Goal: Communication & Community: Connect with others

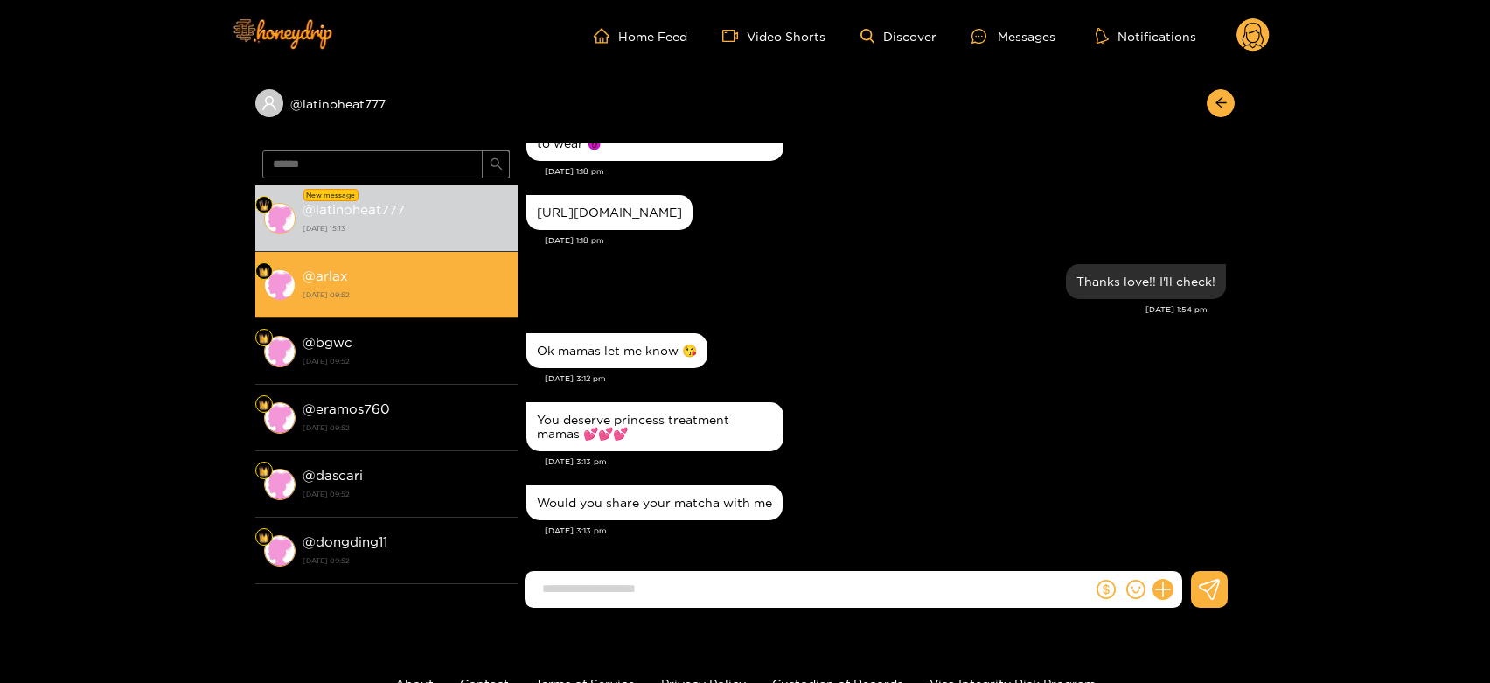
click at [409, 306] on li "@ arlax [DATE] 09:52" at bounding box center [386, 285] width 262 height 66
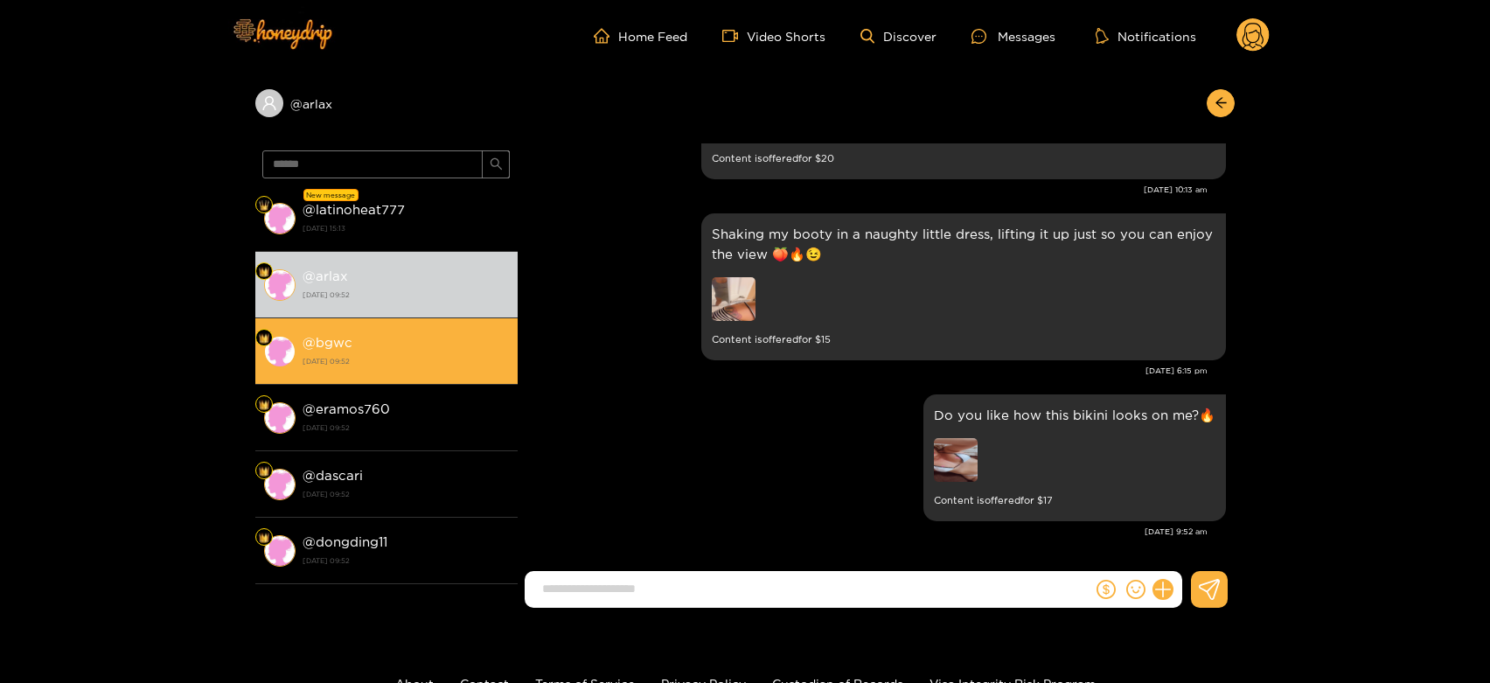
click at [434, 379] on li "@ bgwc [DATE] 09:52" at bounding box center [386, 351] width 262 height 66
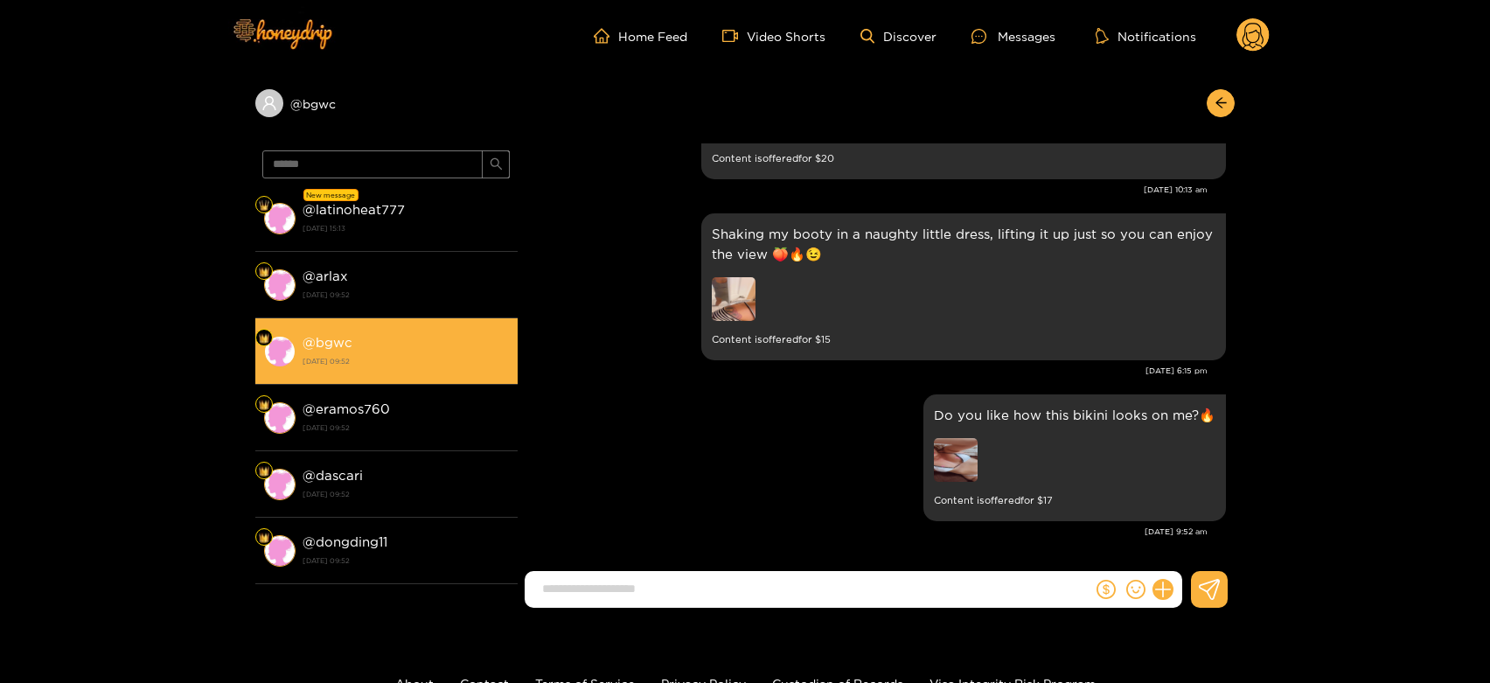
scroll to position [3799, 0]
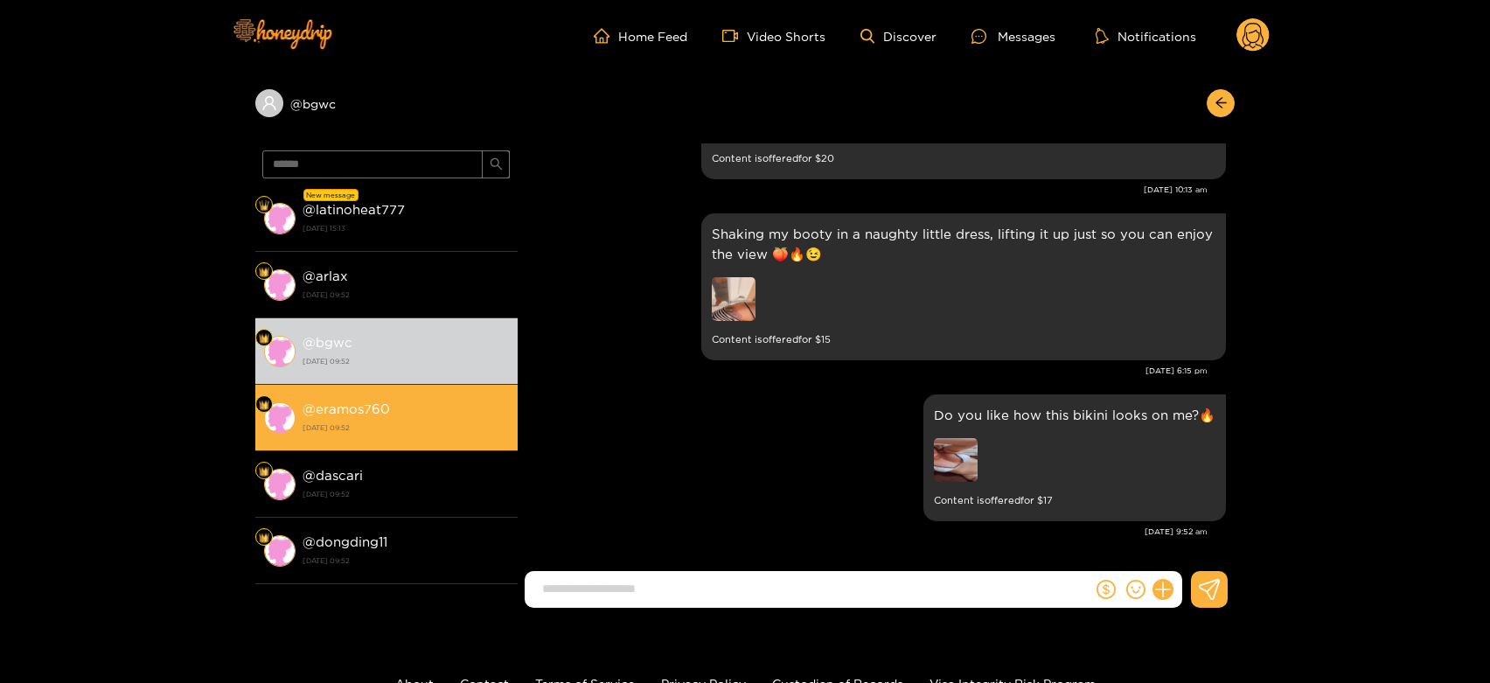
click at [344, 404] on strong "@ eramos760" at bounding box center [345, 408] width 87 height 15
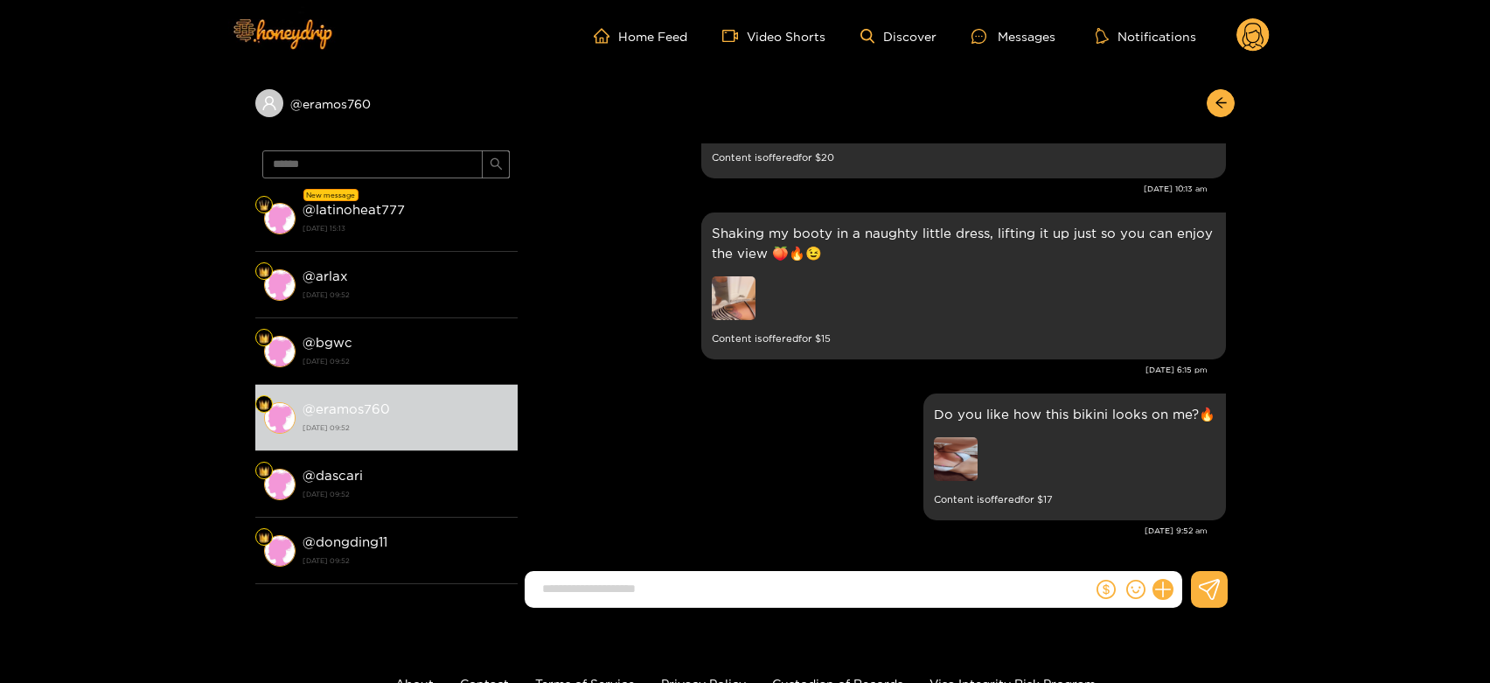
scroll to position [3723, 0]
click at [1255, 36] on circle at bounding box center [1252, 34] width 33 height 33
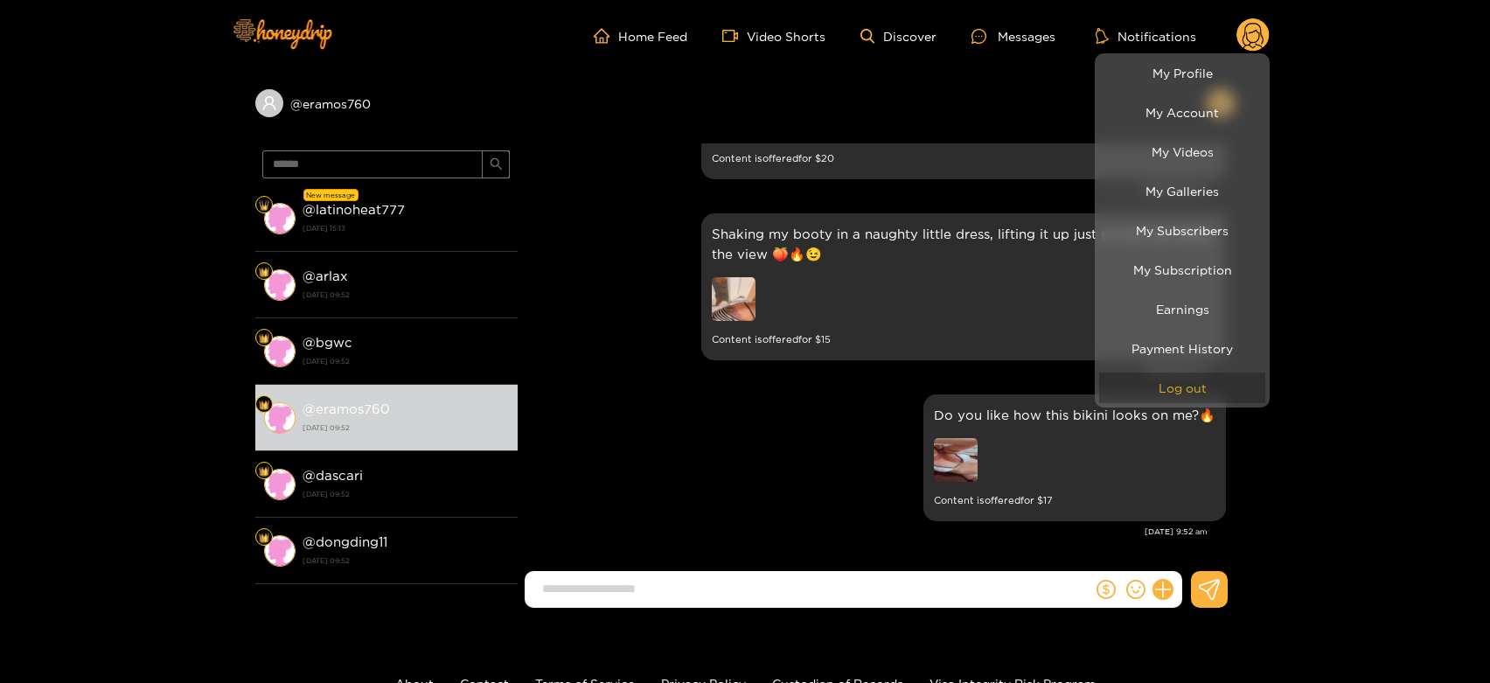
click at [1180, 387] on button "Log out" at bounding box center [1182, 387] width 166 height 31
